Goal: Task Accomplishment & Management: Use online tool/utility

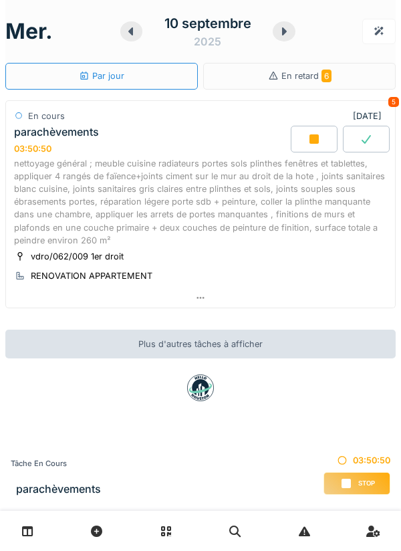
click at [206, 127] on div "parachèvements 03:50:50" at bounding box center [151, 140] width 280 height 29
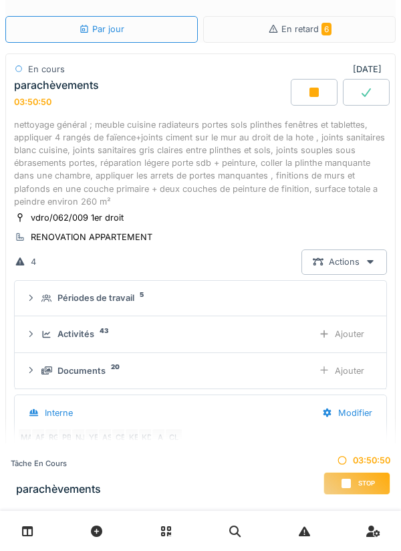
scroll to position [162, 0]
click at [348, 332] on div "Ajouter" at bounding box center [342, 334] width 68 height 25
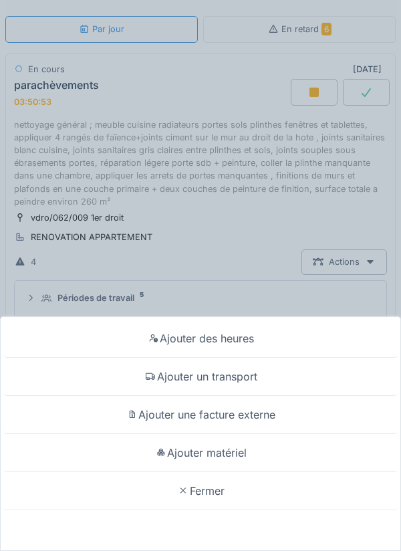
click at [246, 455] on div "Ajouter matériel" at bounding box center [200, 453] width 395 height 38
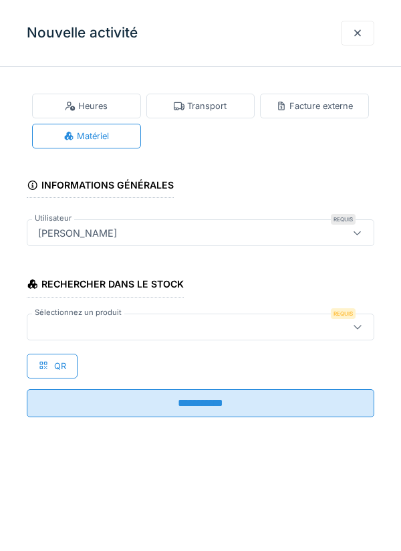
click at [358, 326] on icon at bounding box center [357, 326] width 11 height 9
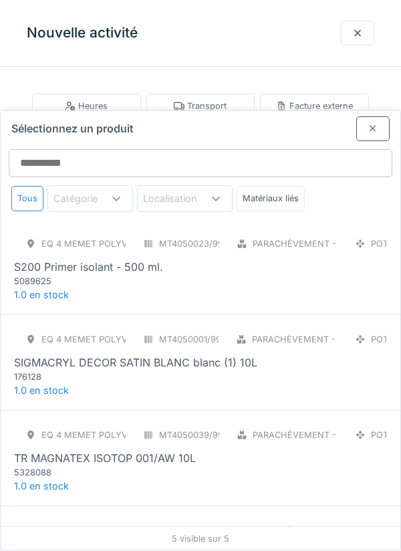
scroll to position [123, 0]
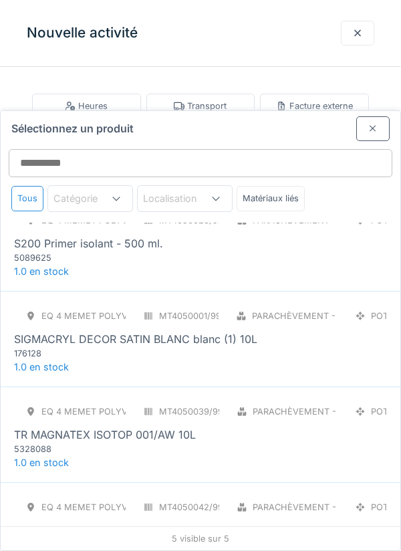
click at [330, 208] on div "Eq 4 Memet polyvalent RE MT4050023/998/004 Parachèvement - Peinture POT S200 Pr…" at bounding box center [200, 236] width 373 height 56
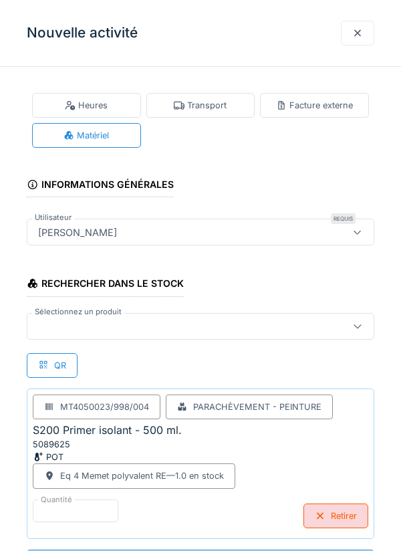
scroll to position [116, 0]
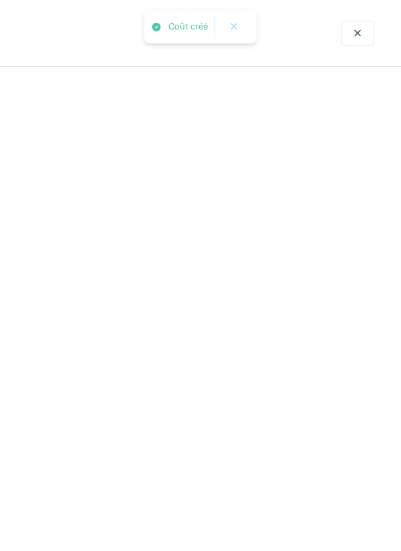
scroll to position [0, 0]
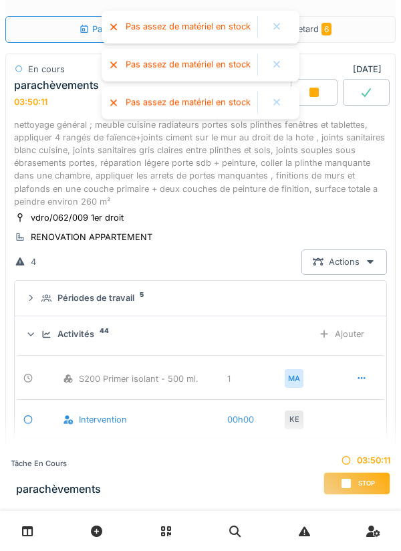
click at [277, 27] on div at bounding box center [277, 26] width 11 height 11
click at [274, 23] on div at bounding box center [277, 26] width 11 height 11
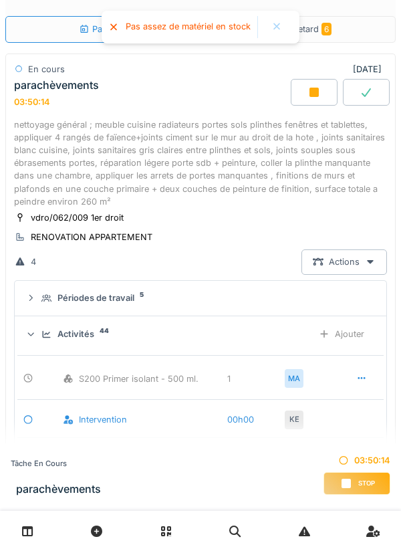
click at [274, 24] on div at bounding box center [277, 26] width 11 height 11
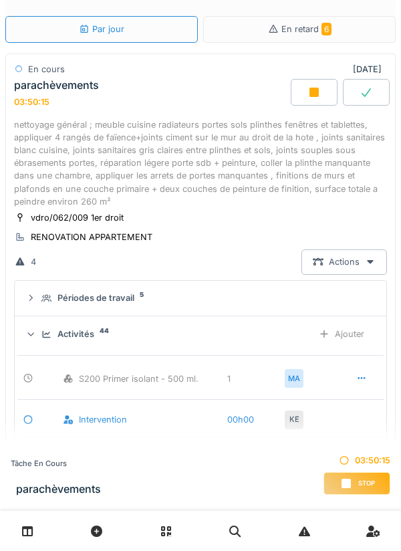
click at [332, 324] on div "Ajouter" at bounding box center [342, 334] width 68 height 25
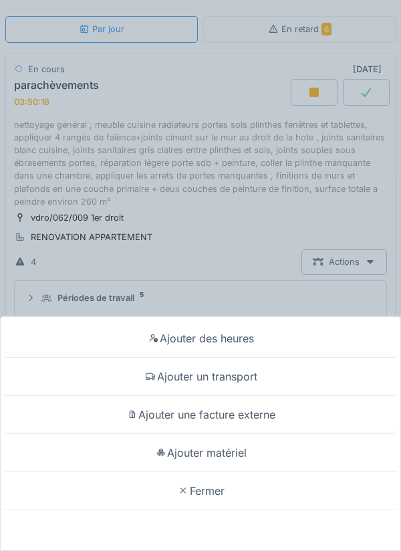
click at [283, 472] on div "Ajouter matériel" at bounding box center [200, 453] width 395 height 38
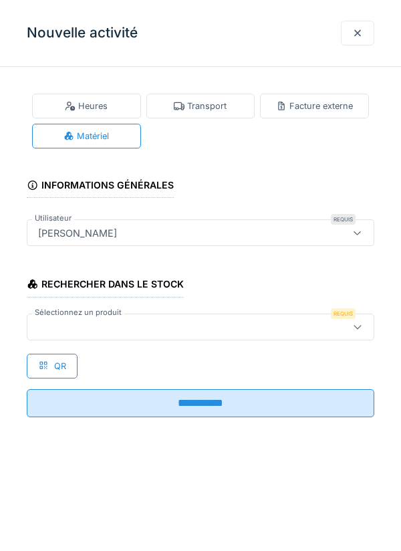
click at [352, 326] on icon at bounding box center [357, 326] width 11 height 9
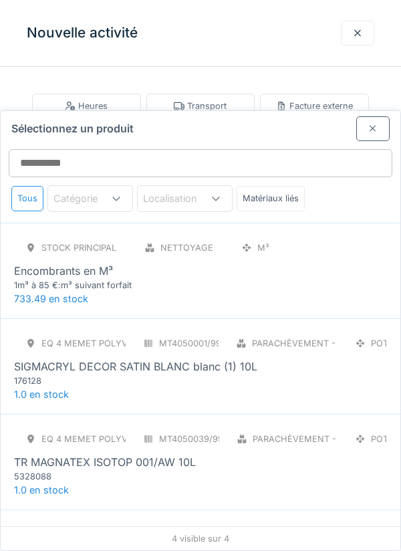
scroll to position [27, 0]
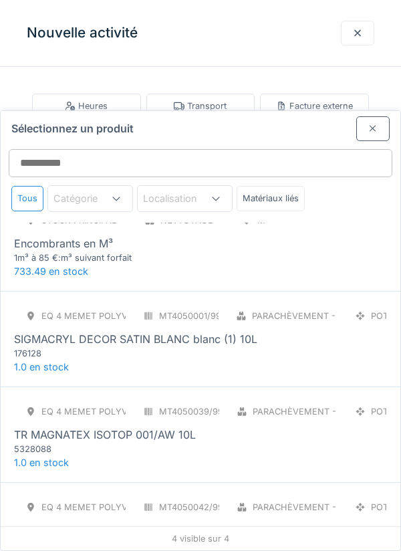
click at [52, 331] on div "SIGMACRYL DECOR SATIN BLANC blanc (1) 10L" at bounding box center [135, 339] width 243 height 16
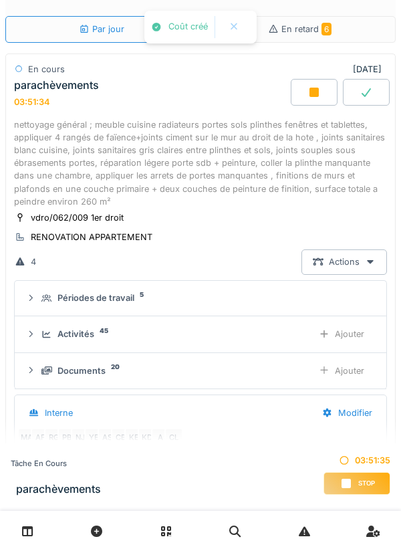
click at [327, 339] on div at bounding box center [324, 334] width 11 height 13
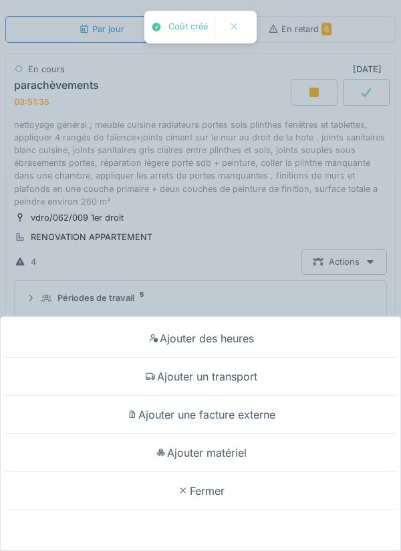
click at [249, 472] on div "Ajouter matériel" at bounding box center [200, 453] width 395 height 38
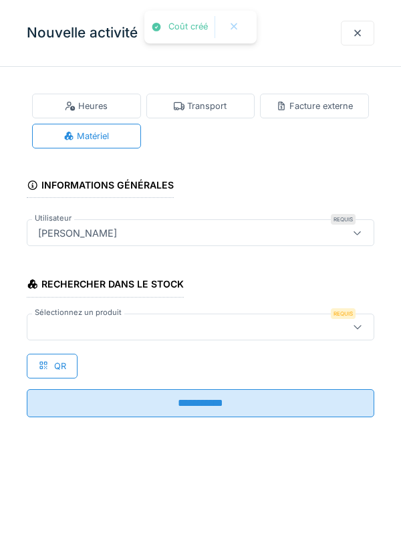
click at [354, 321] on div at bounding box center [357, 326] width 11 height 13
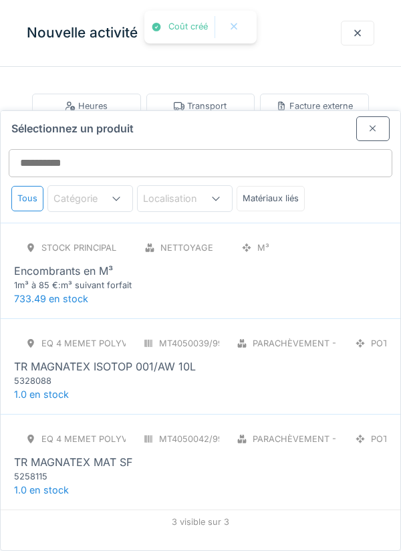
click at [159, 470] on div "5258115" at bounding box center [94, 476] width 161 height 13
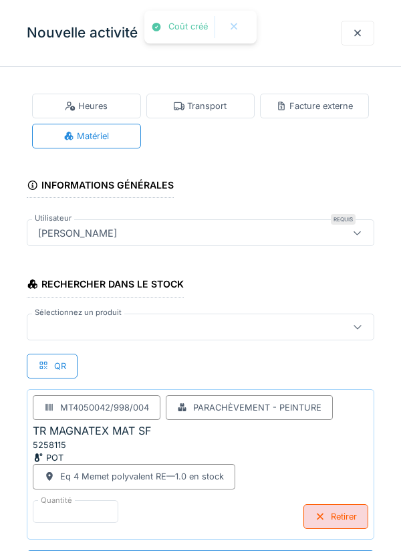
scroll to position [1, 0]
click at [358, 37] on div at bounding box center [357, 33] width 11 height 13
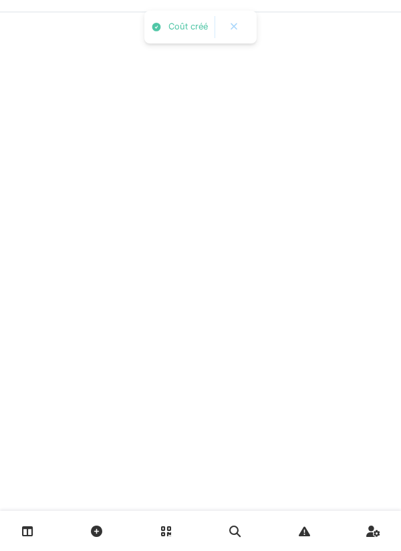
scroll to position [0, 0]
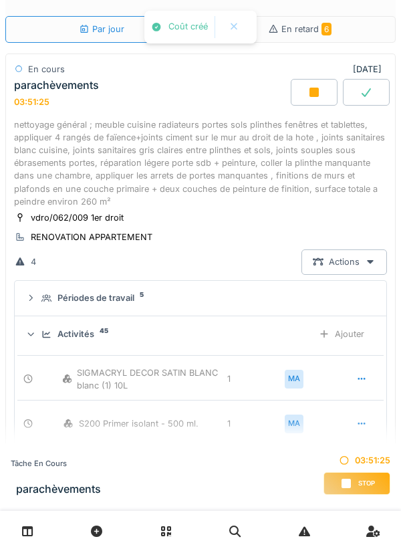
click at [332, 328] on div "Ajouter" at bounding box center [342, 334] width 68 height 25
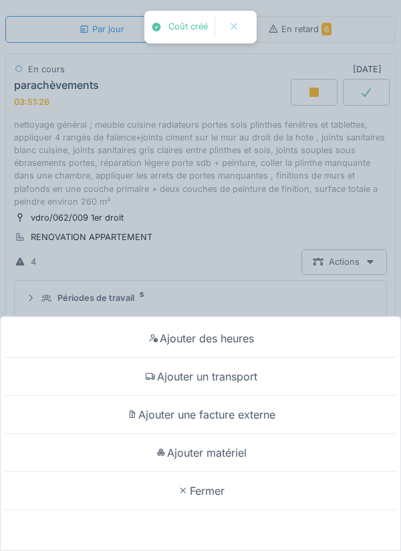
click at [266, 472] on div "Ajouter matériel" at bounding box center [200, 453] width 395 height 38
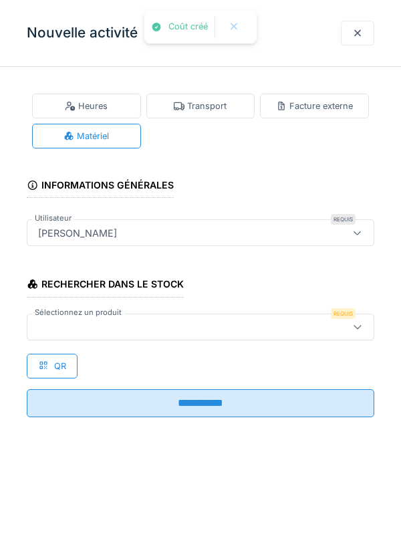
click at [354, 321] on div at bounding box center [357, 326] width 11 height 13
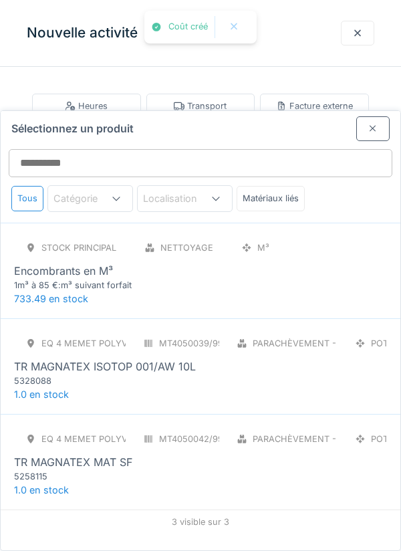
click at [43, 454] on div "TR MAGNATEX MAT SF" at bounding box center [73, 462] width 118 height 16
